Goal: Download file/media

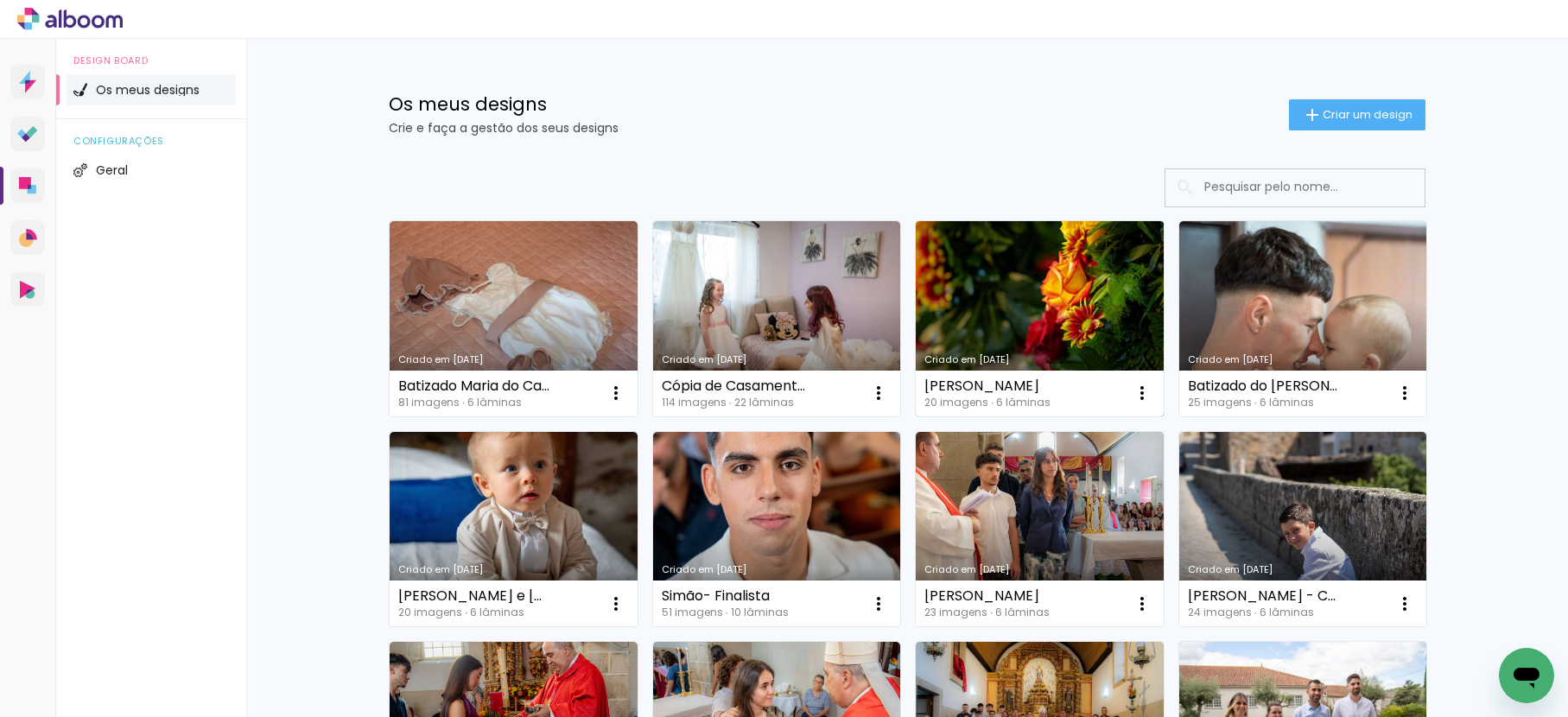
click at [1042, 296] on link "Criado em [DATE]" at bounding box center [1040, 318] width 248 height 195
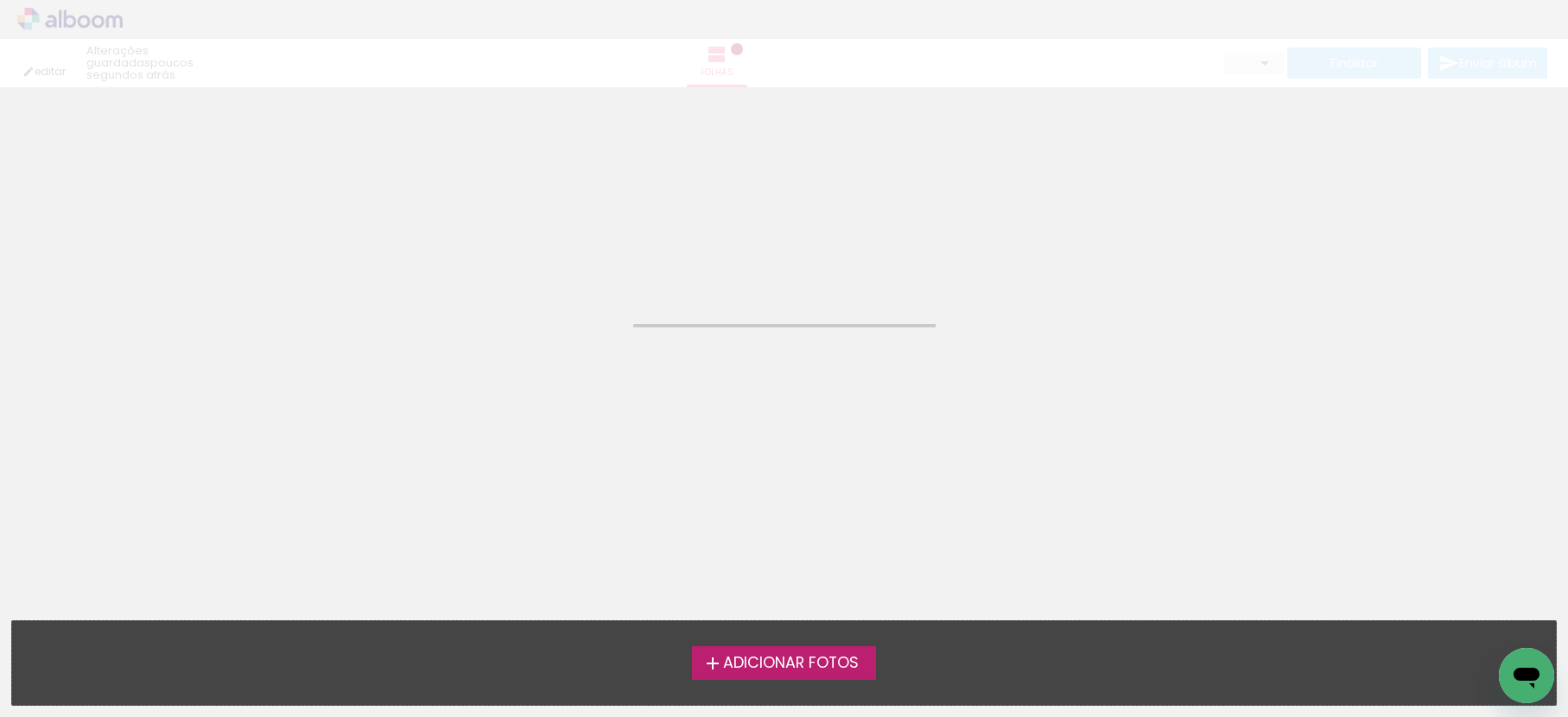
click at [1042, 296] on neon-animated-pages "Confirmar Cancelar" at bounding box center [784, 402] width 1568 height 630
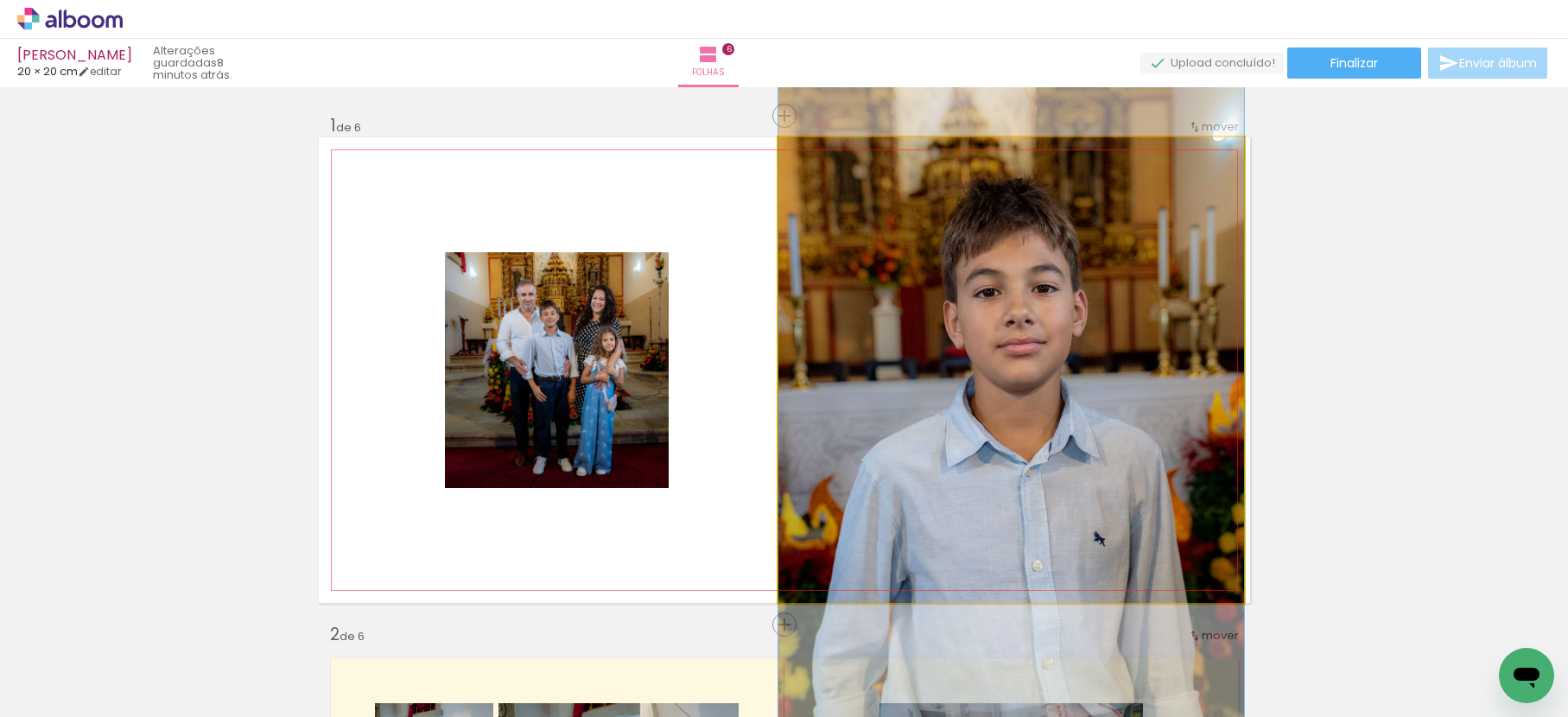
drag, startPoint x: 1040, startPoint y: 332, endPoint x: 1062, endPoint y: 332, distance: 22.0
click at [1043, 340] on quentale-photo at bounding box center [1011, 370] width 465 height 465
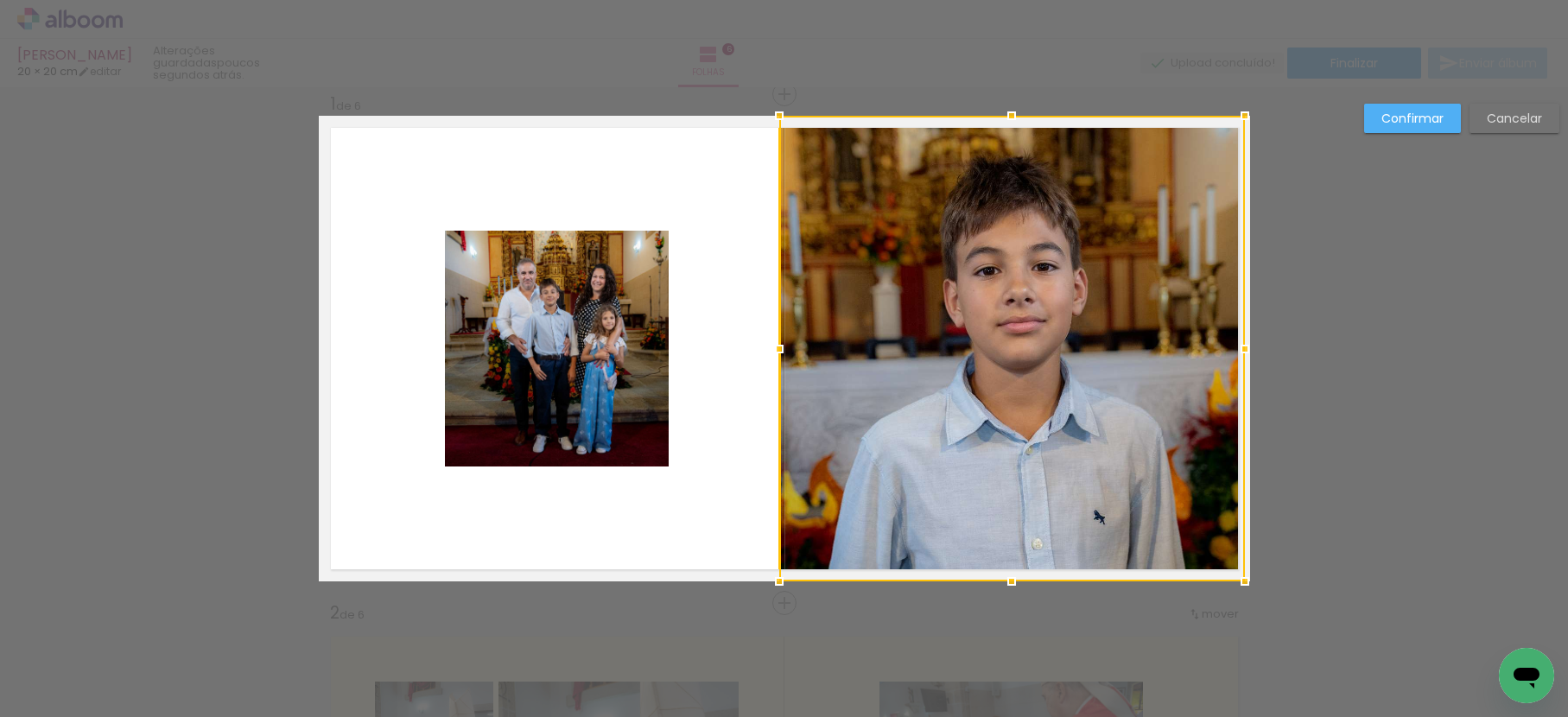
scroll to position [22, 0]
drag, startPoint x: 1247, startPoint y: 348, endPoint x: 1307, endPoint y: 329, distance: 62.9
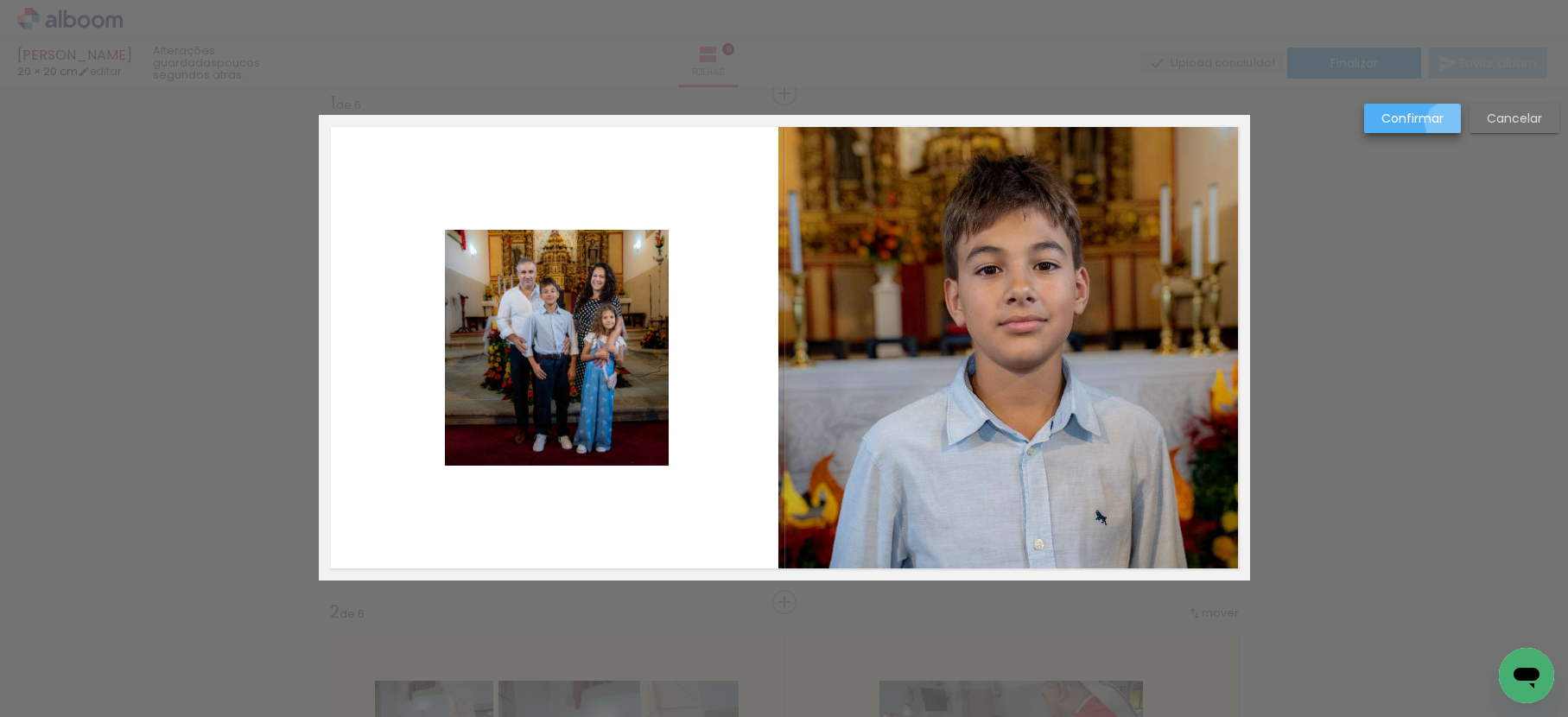
click at [1448, 124] on paper-button "Confirmar" at bounding box center [1413, 118] width 97 height 30
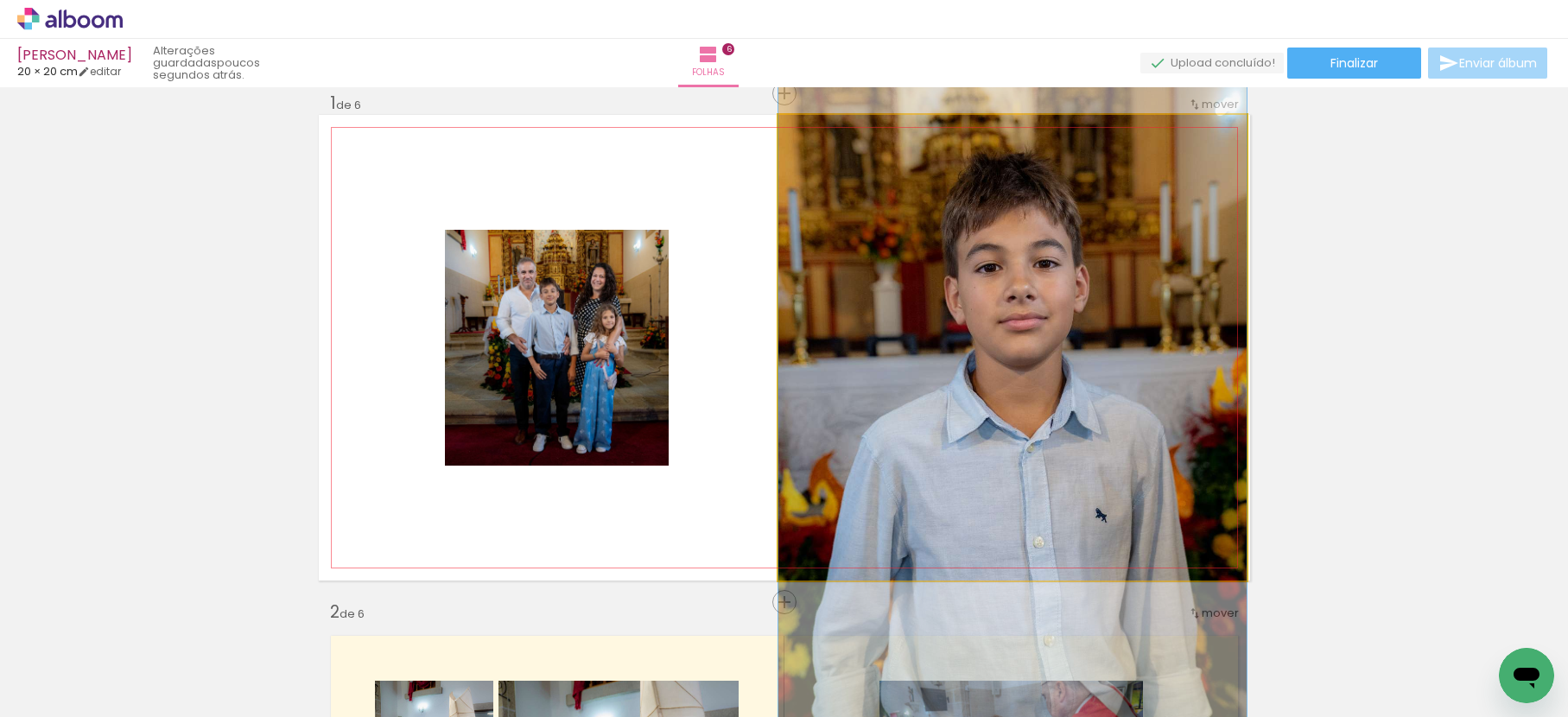
click at [1205, 326] on quentale-photo at bounding box center [1012, 348] width 468 height 465
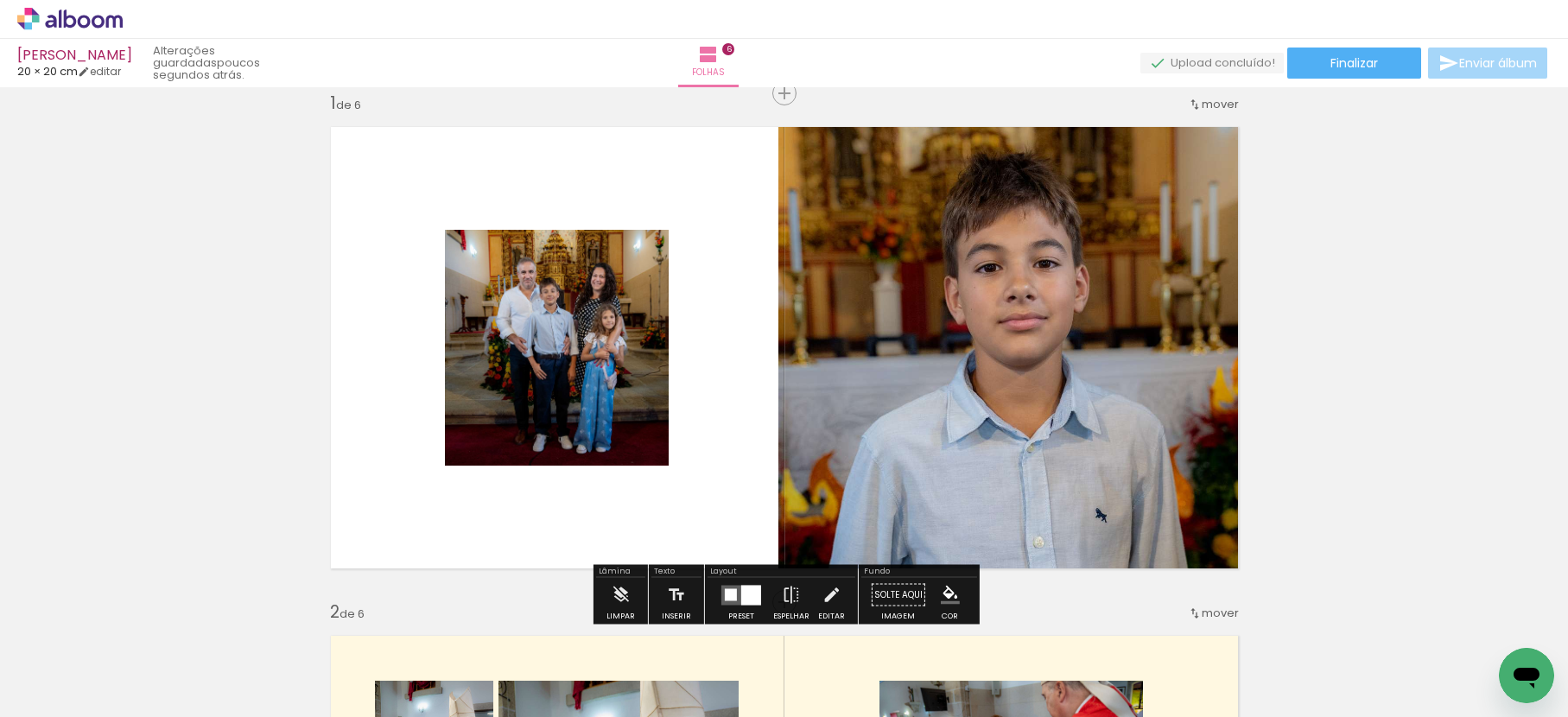
click at [1207, 324] on quentale-photo at bounding box center [1012, 348] width 468 height 465
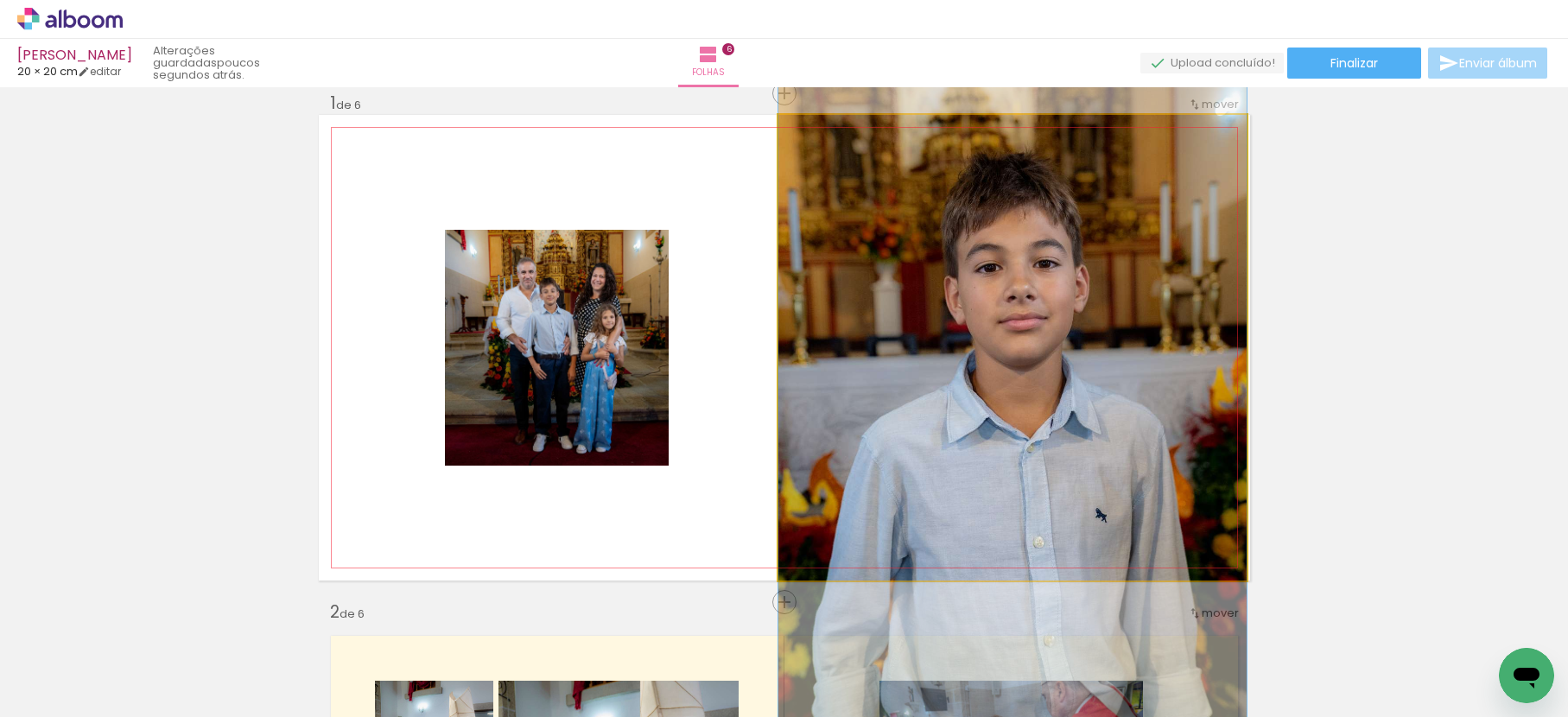
click at [1207, 324] on quentale-photo at bounding box center [1012, 348] width 468 height 465
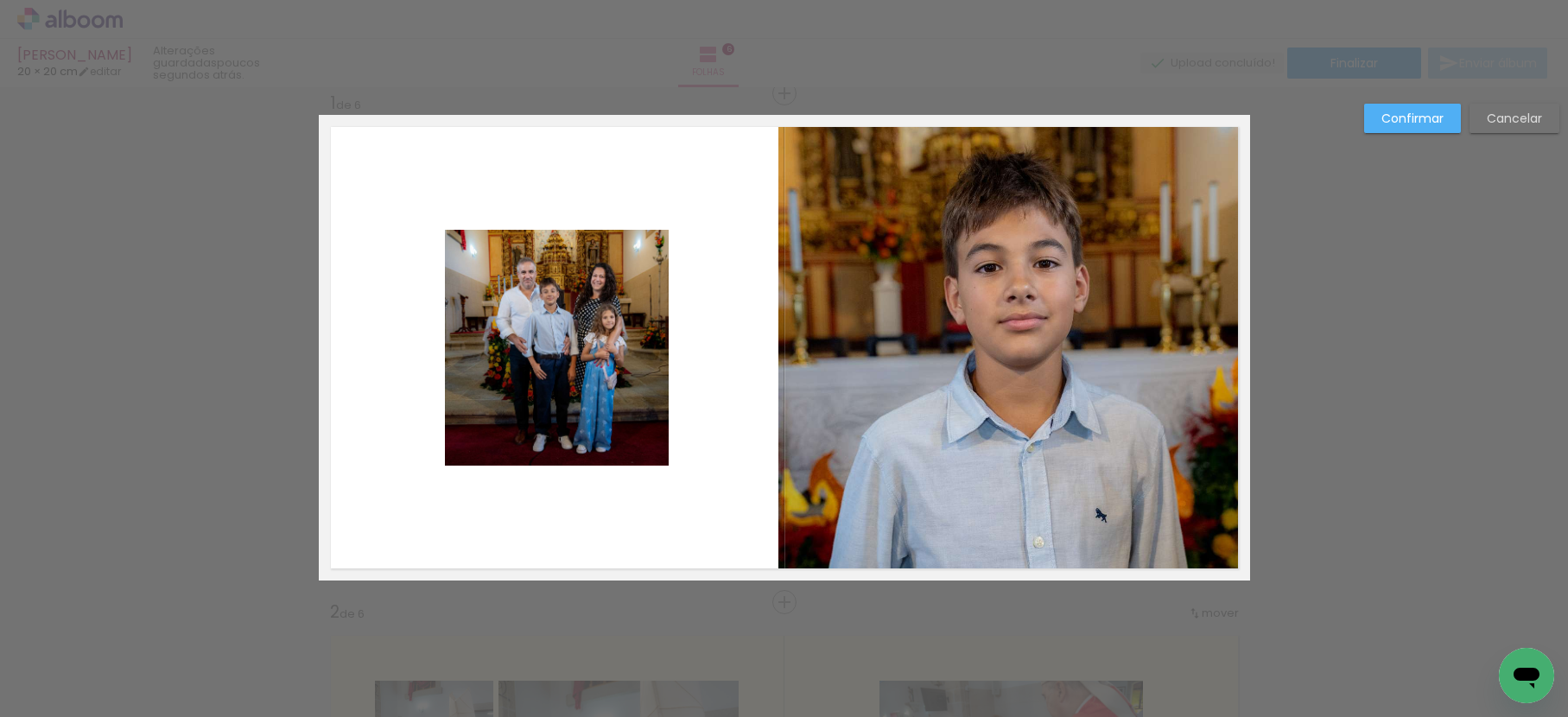
click at [1162, 324] on quentale-photo at bounding box center [1012, 348] width 468 height 465
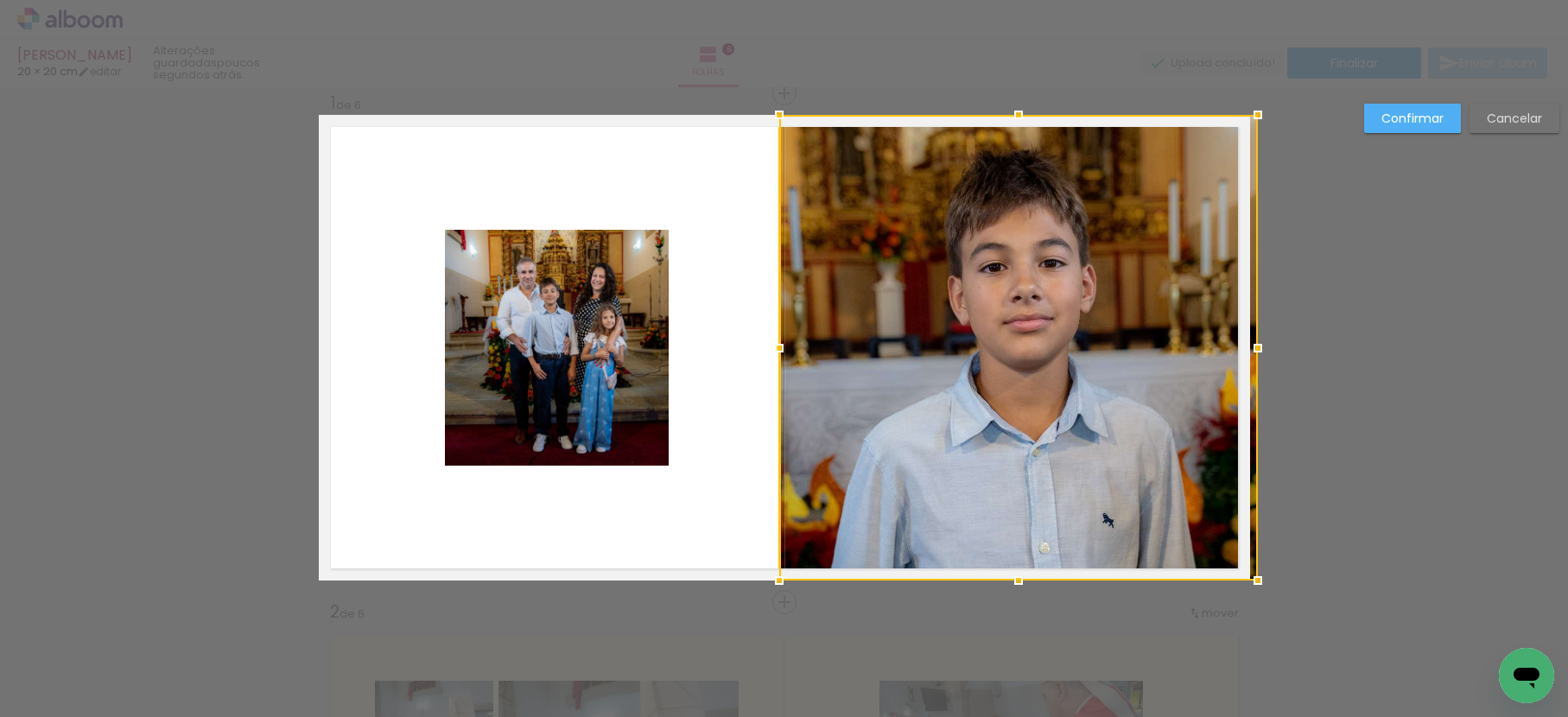
drag, startPoint x: 1250, startPoint y: 349, endPoint x: 1211, endPoint y: 358, distance: 40.0
click at [1211, 358] on div at bounding box center [1018, 348] width 479 height 465
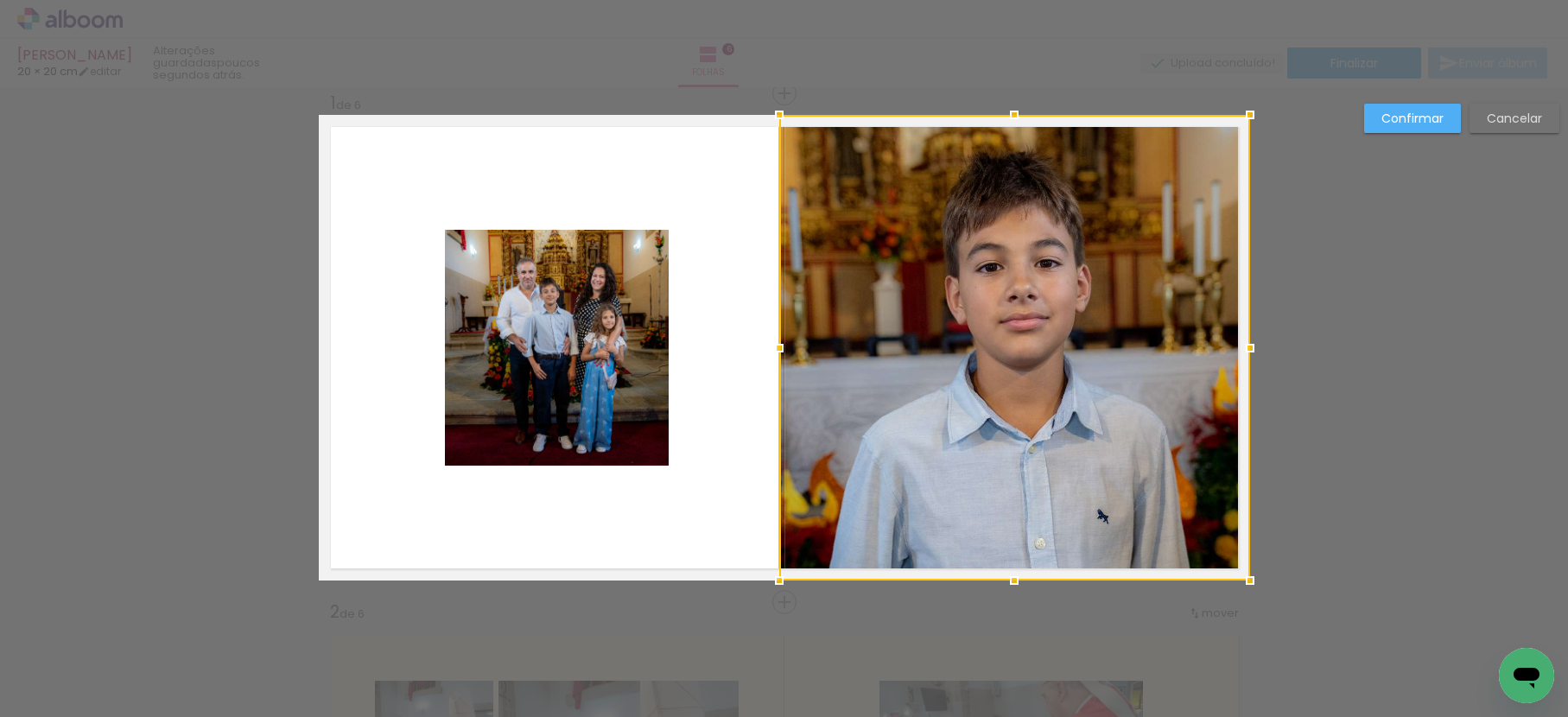
click at [0, 0] on slot "Confirmar" at bounding box center [0, 0] width 0 height 0
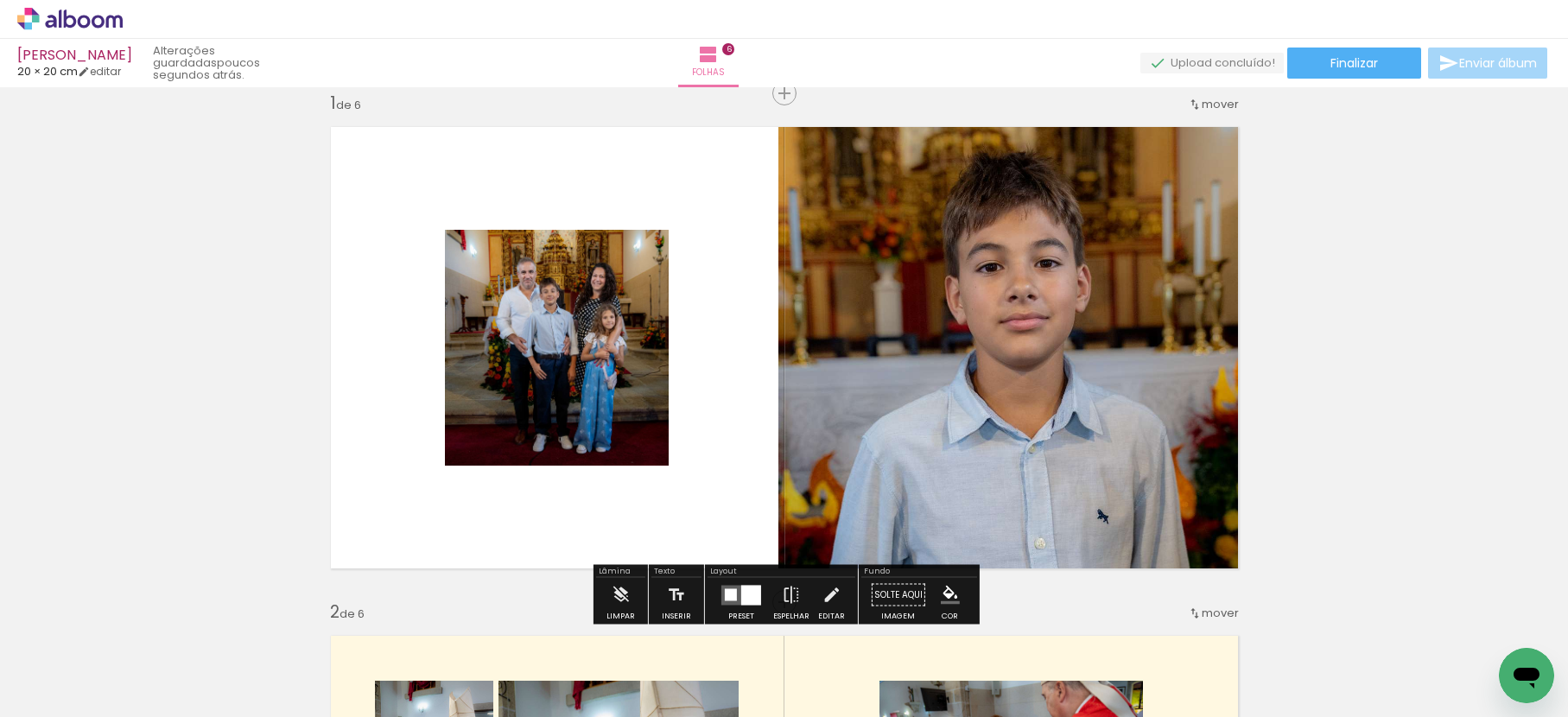
click at [1128, 398] on quentale-photo at bounding box center [1014, 348] width 471 height 465
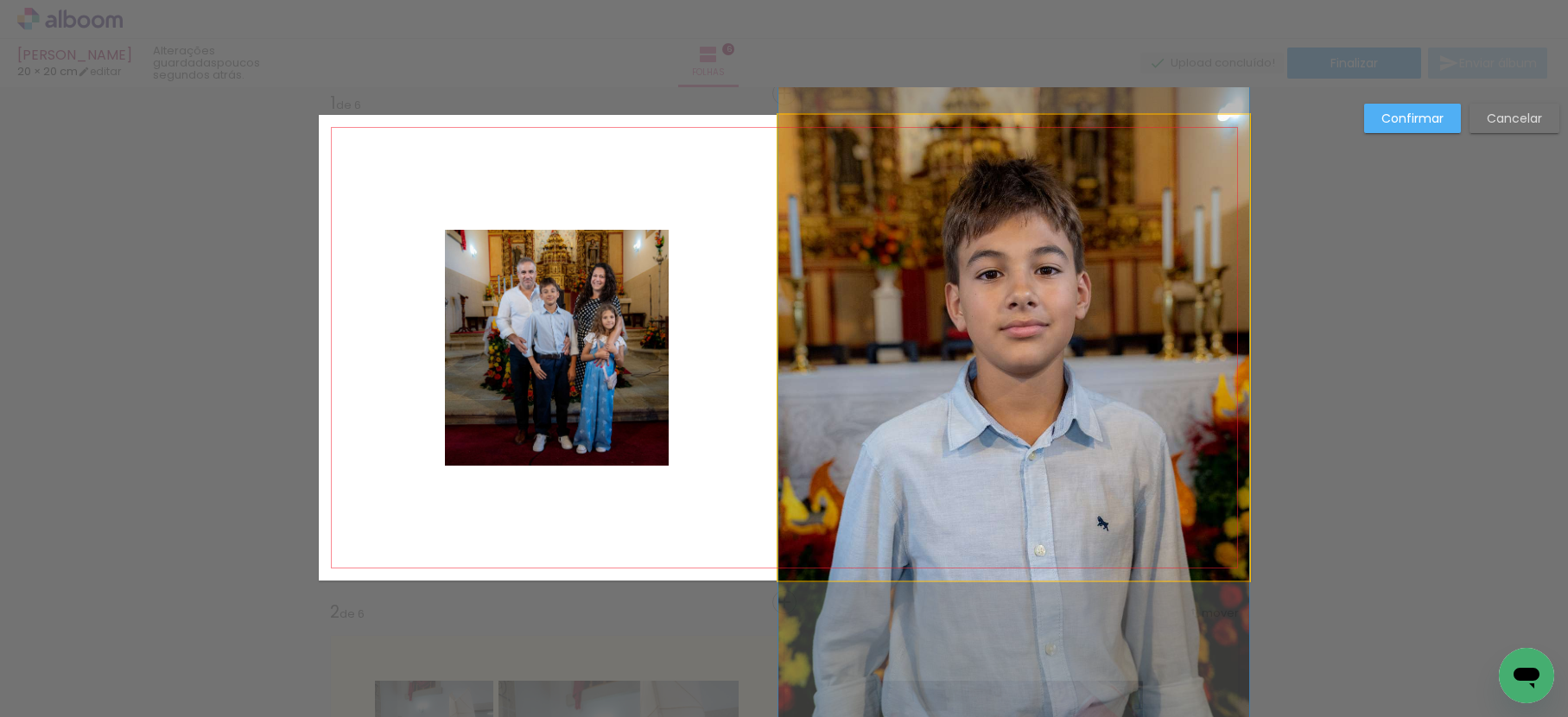
drag, startPoint x: 1128, startPoint y: 398, endPoint x: 1142, endPoint y: 405, distance: 15.7
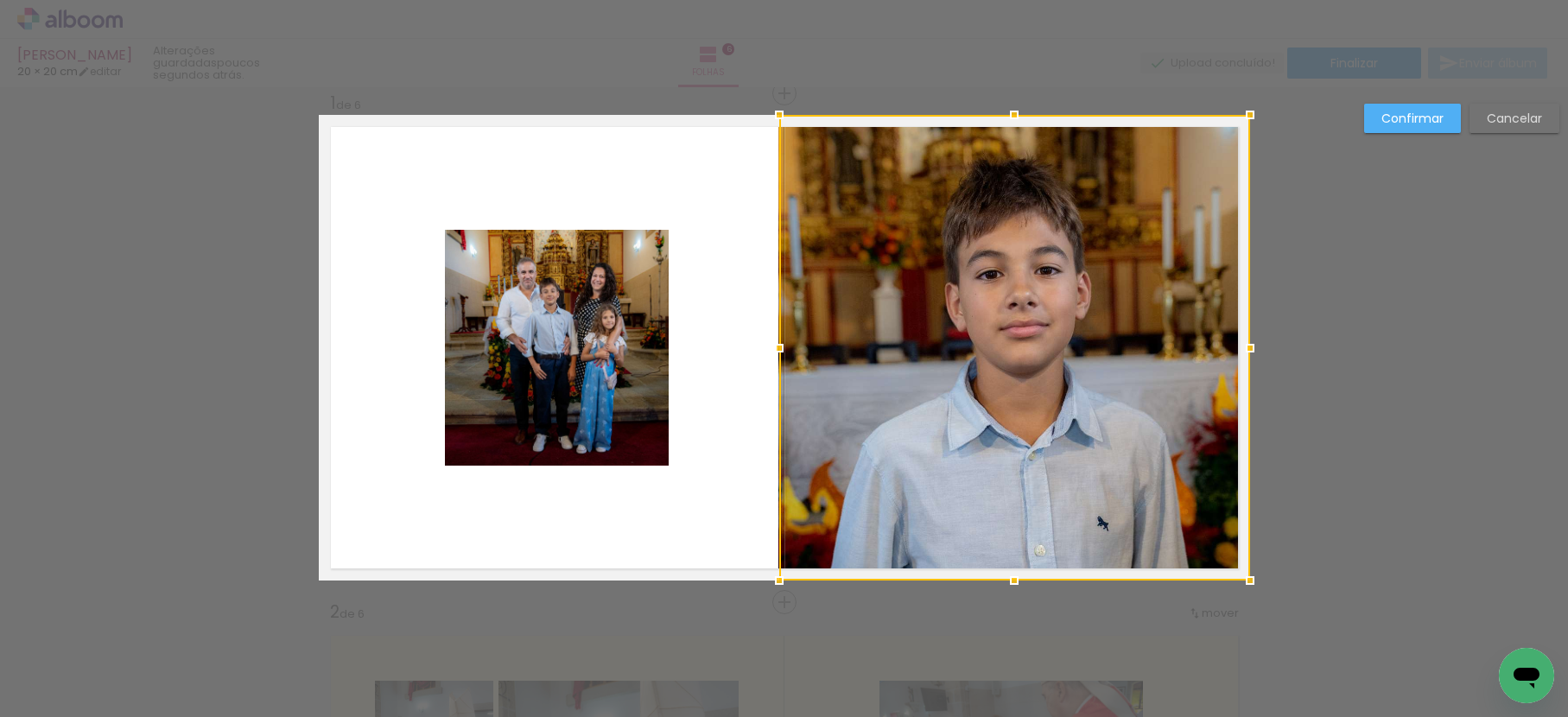
click at [0, 0] on slot "Confirmar" at bounding box center [0, 0] width 0 height 0
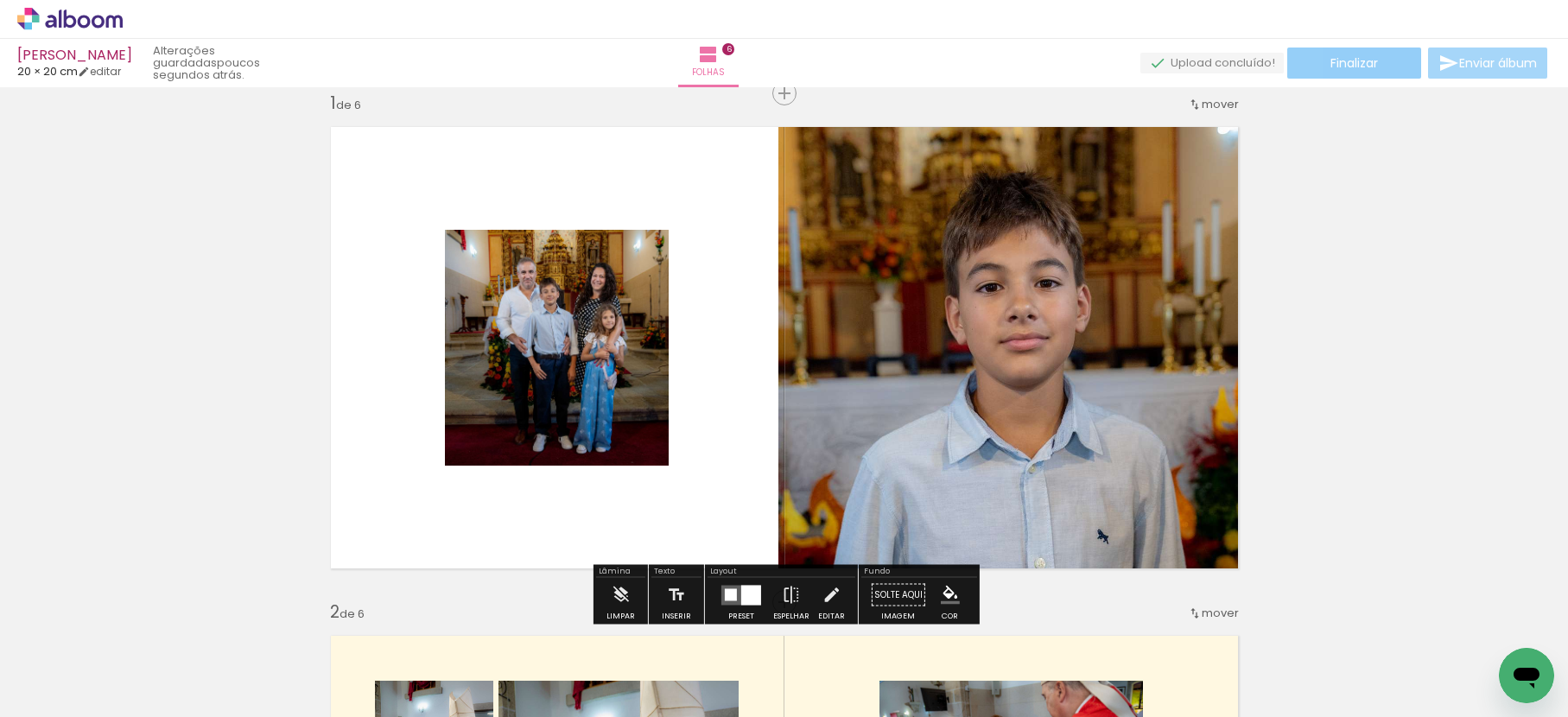
click at [1375, 63] on paper-button "Finalizar" at bounding box center [1354, 63] width 134 height 31
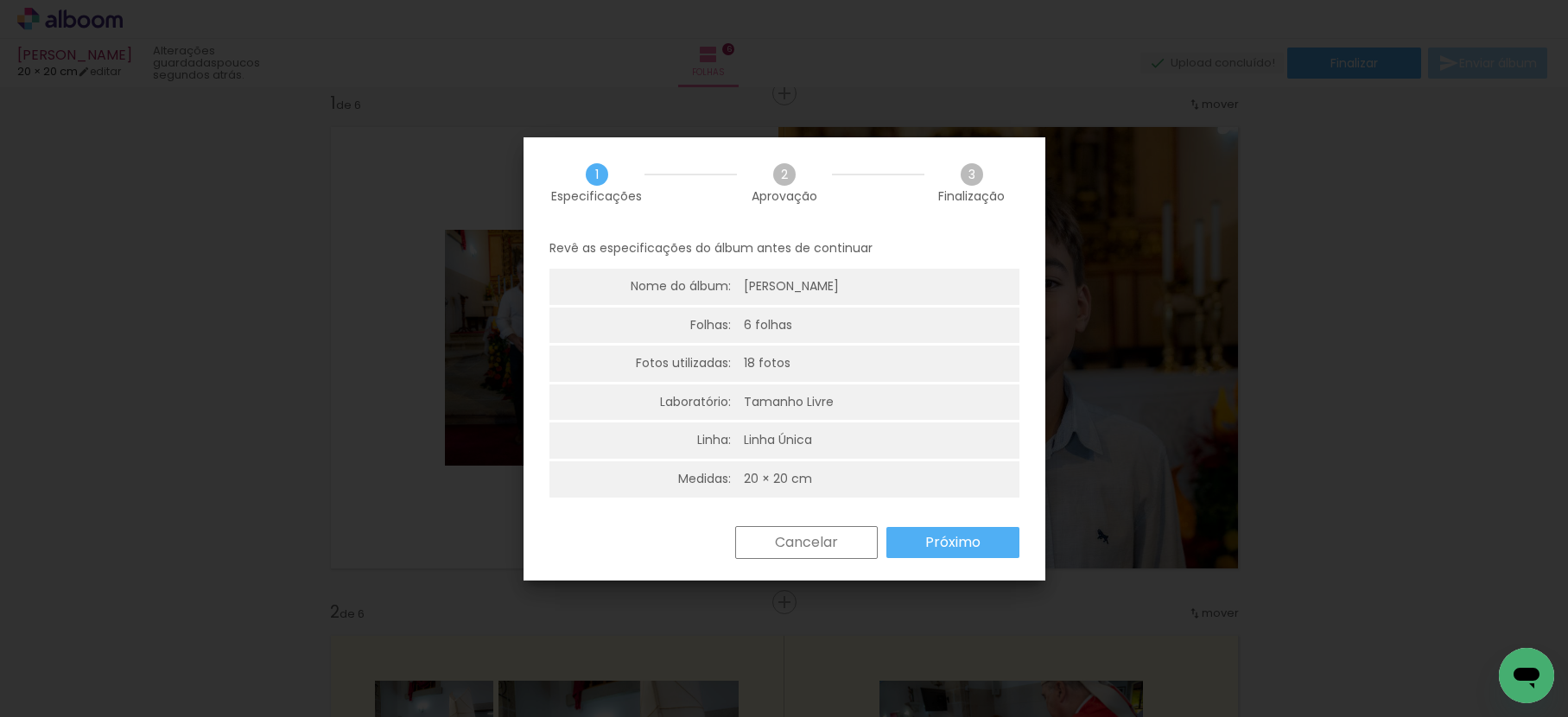
click at [964, 531] on paper-button "Próximo" at bounding box center [953, 543] width 133 height 31
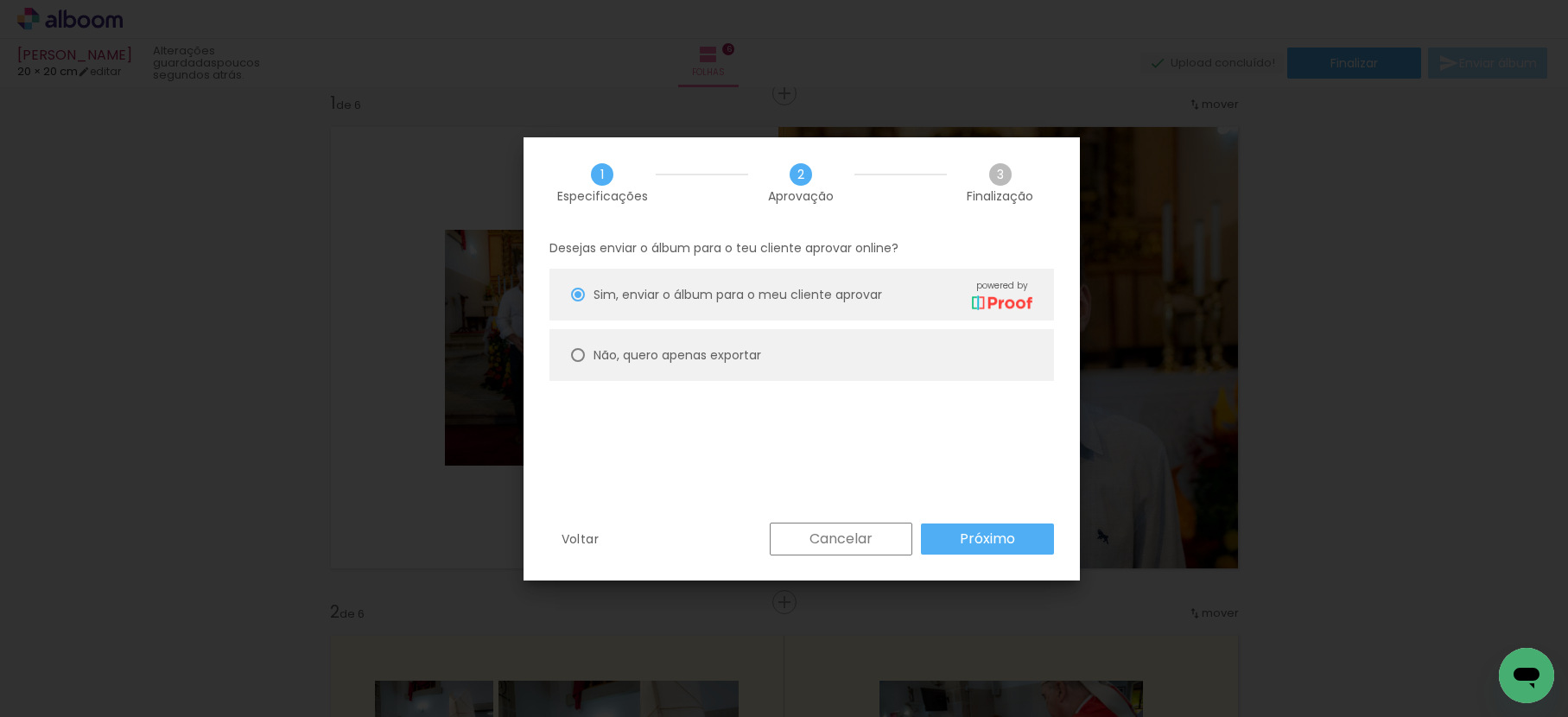
click at [0, 0] on slot "Não, quero apenas exportar" at bounding box center [0, 0] width 0 height 0
type paper-radio-button "on"
click at [1023, 540] on paper-button "Próximo" at bounding box center [988, 539] width 133 height 31
type input "Alta, 300 DPI"
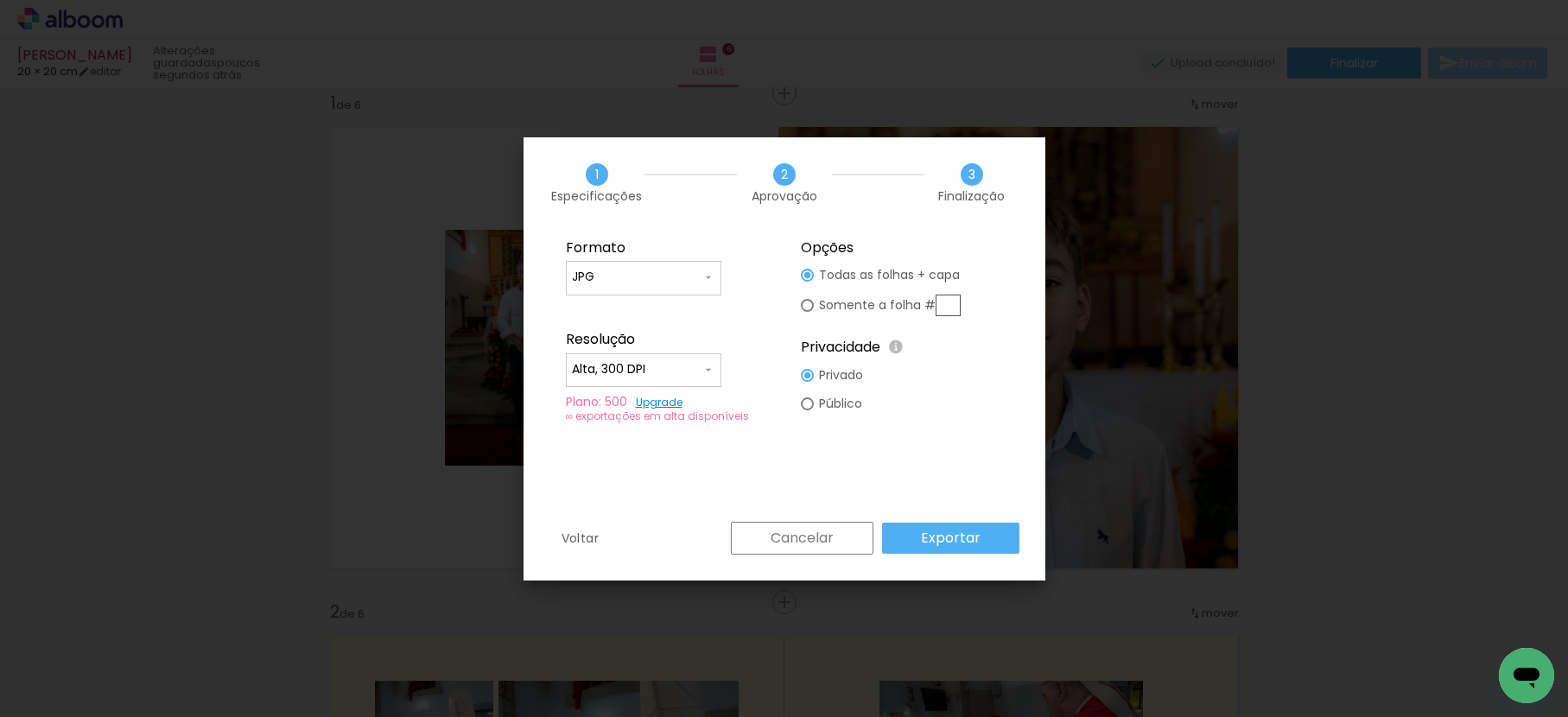
click at [947, 302] on input "text" at bounding box center [948, 305] width 25 height 22
type paper-radio-button "on"
type input "1"
click at [0, 0] on slot "Exportar" at bounding box center [0, 0] width 0 height 0
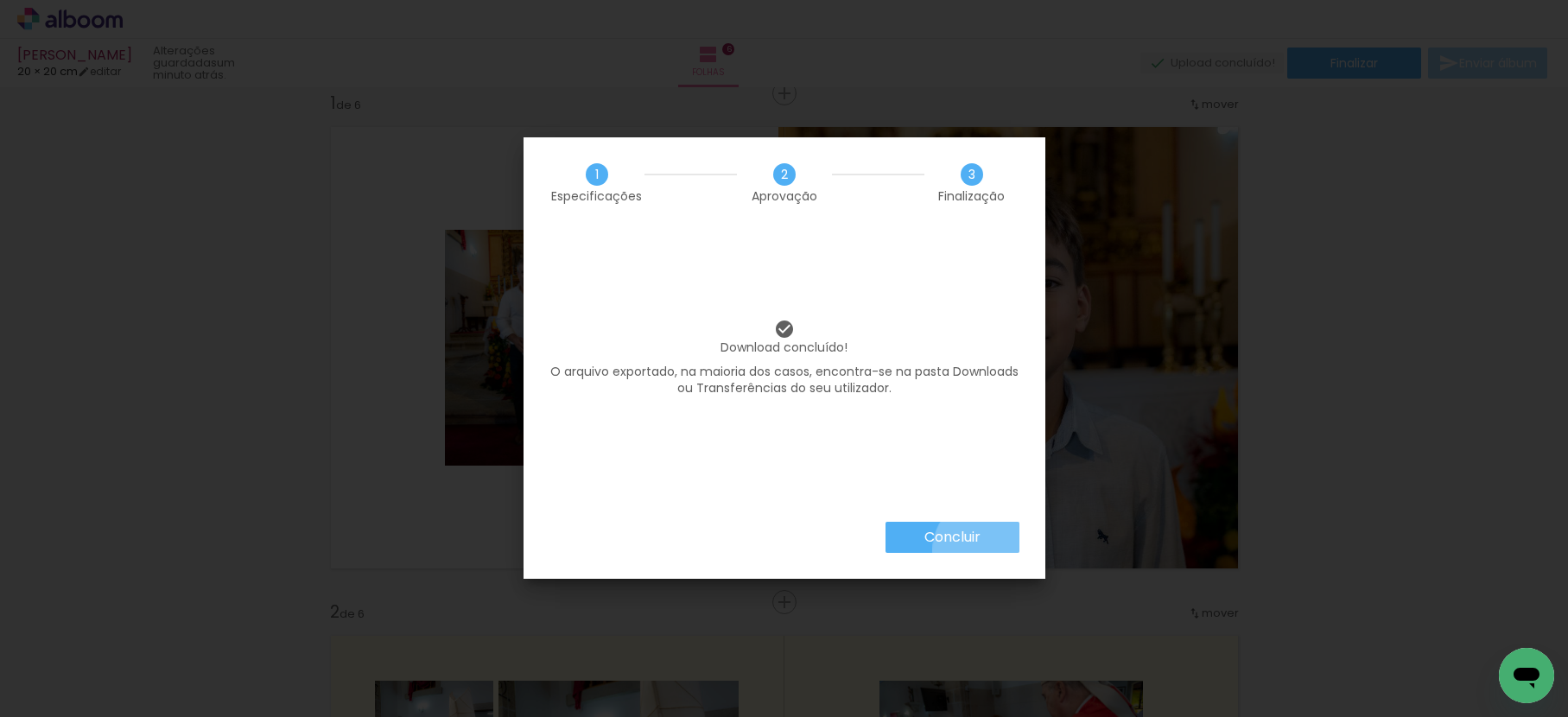
click at [986, 551] on paper-button "Concluir" at bounding box center [952, 537] width 134 height 31
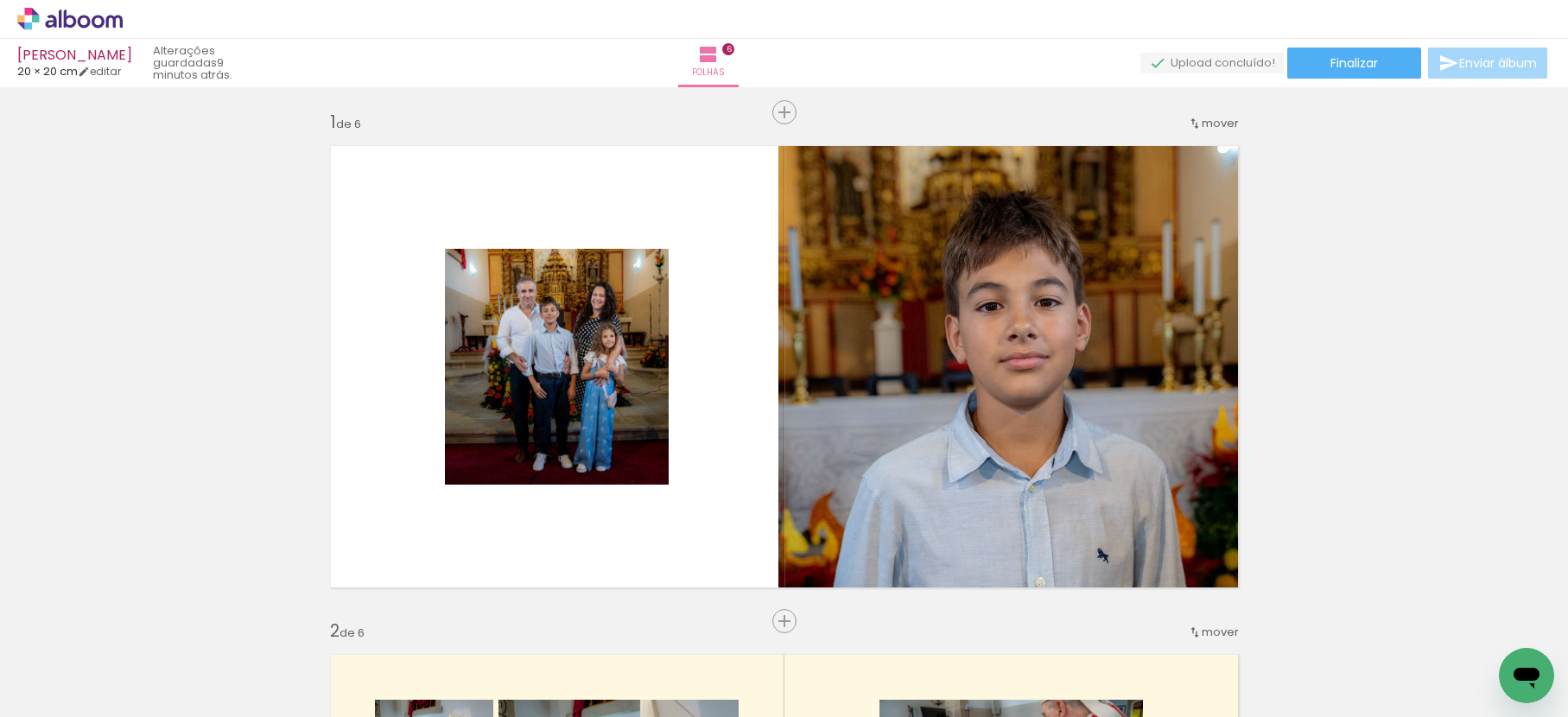
scroll to position [0, 0]
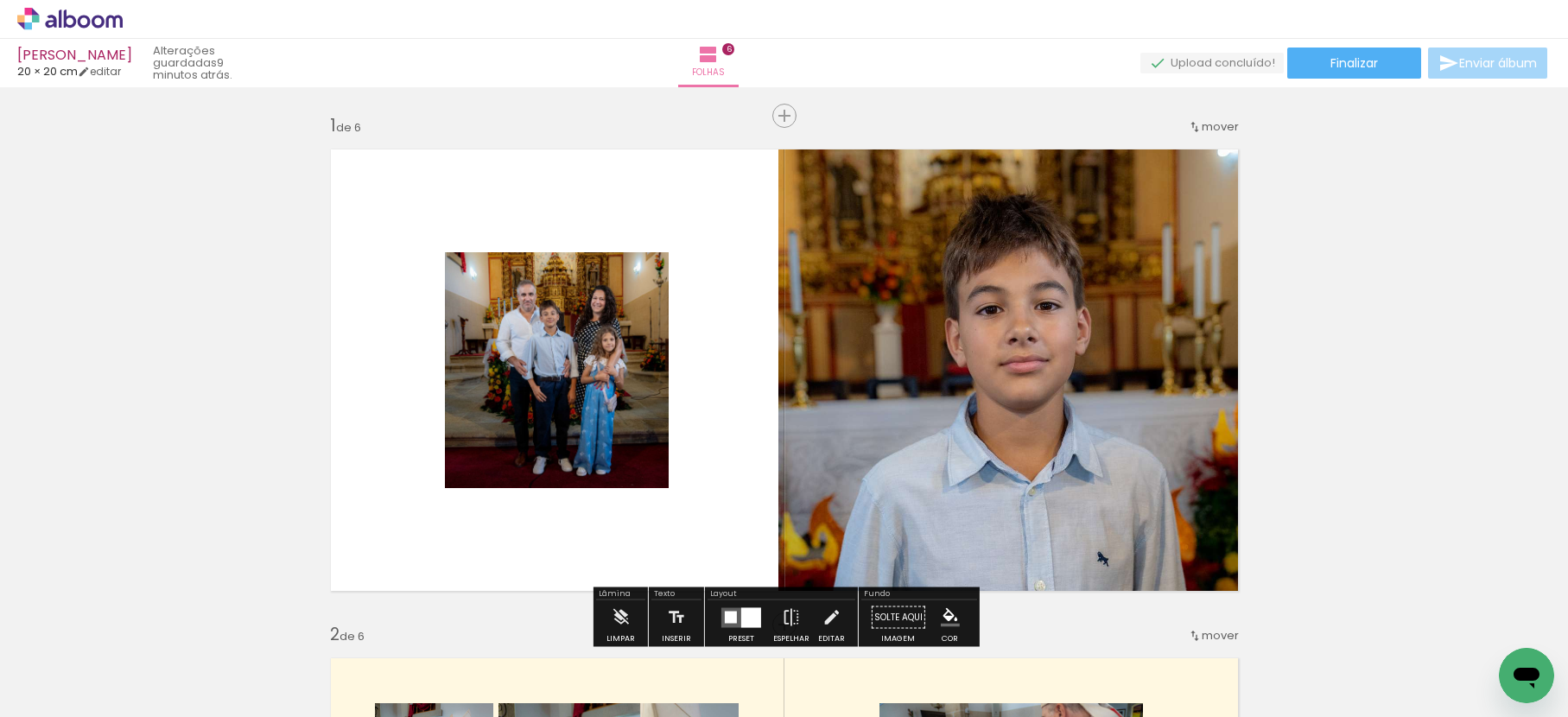
click at [65, 23] on icon at bounding box center [70, 19] width 13 height 18
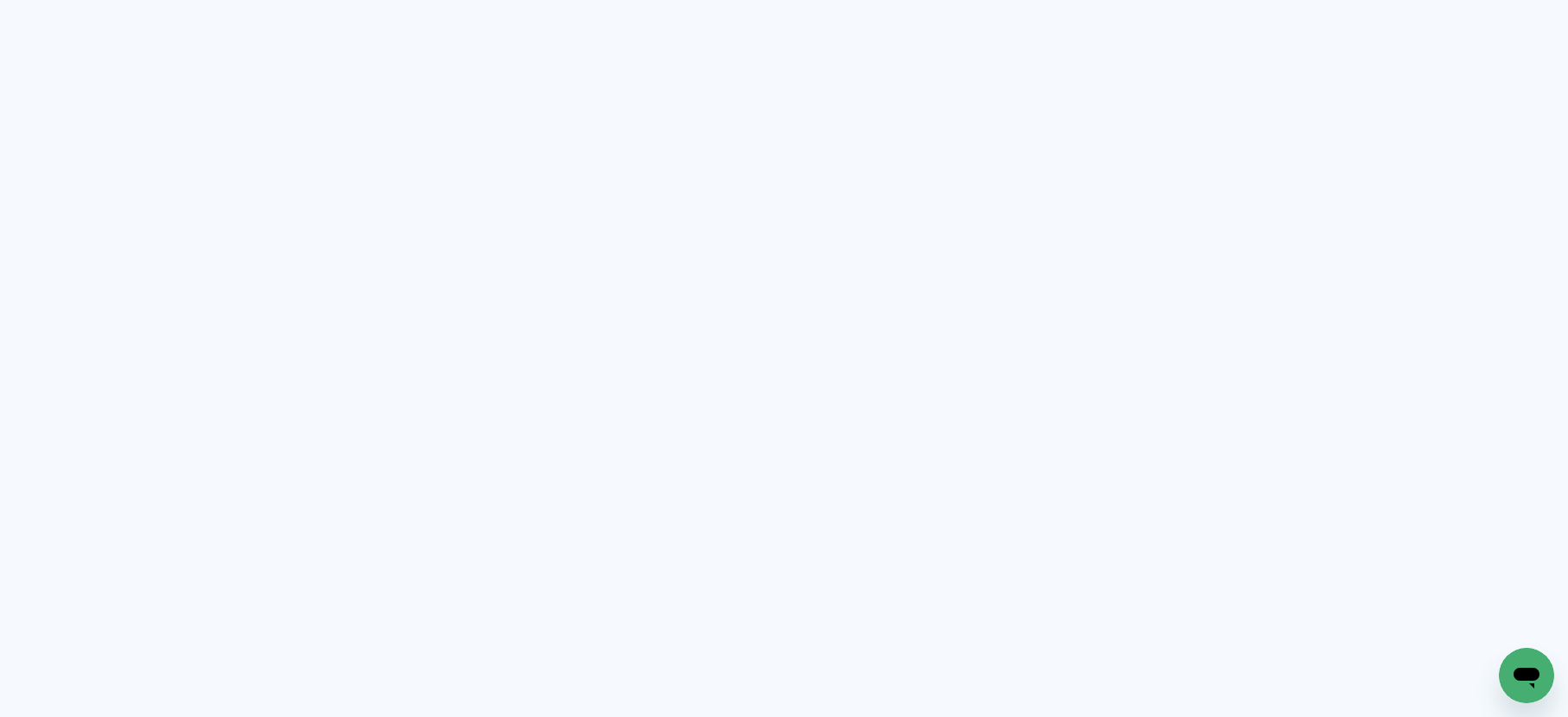
click at [65, 23] on quentale-app at bounding box center [784, 358] width 1568 height 717
